Goal: Find specific page/section: Find specific page/section

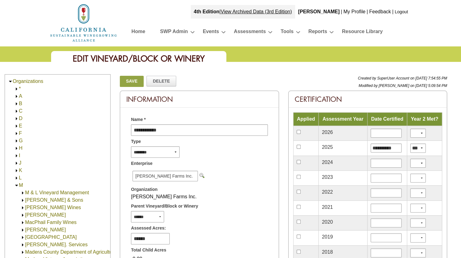
scroll to position [732, 0]
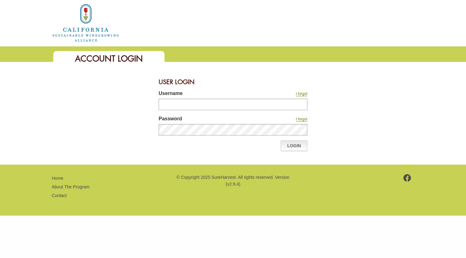
type input "**********"
click at [298, 143] on link "Login" at bounding box center [294, 146] width 27 height 11
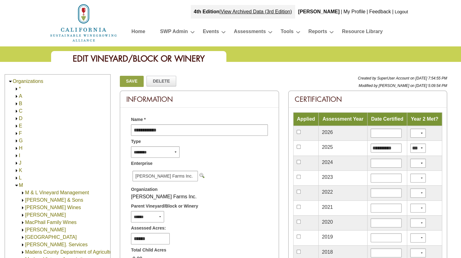
click at [21, 119] on link "D" at bounding box center [21, 118] width 4 height 5
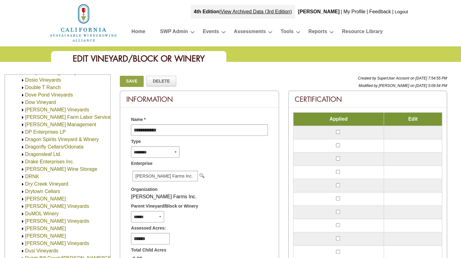
scroll to position [775, 0]
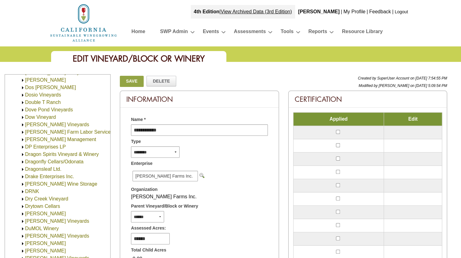
click at [23, 185] on img at bounding box center [22, 184] width 5 height 5
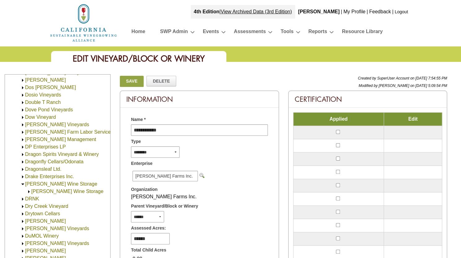
click at [29, 194] on img at bounding box center [29, 192] width 5 height 5
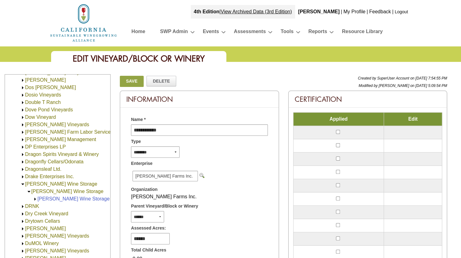
click at [81, 194] on div "Draxton Wine Storage Draxton Wine Storage (1,182,444.00)" at bounding box center [59, 195] width 102 height 15
click at [77, 201] on link "[PERSON_NAME] Wine Storage (1,182,444.00)" at bounding box center [90, 198] width 106 height 5
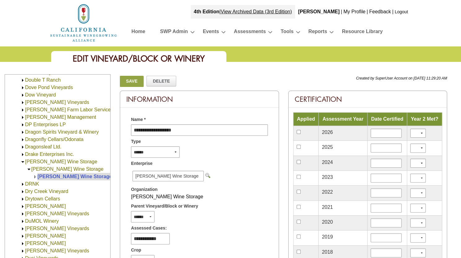
scroll to position [787, 0]
